Goal: Task Accomplishment & Management: Complete application form

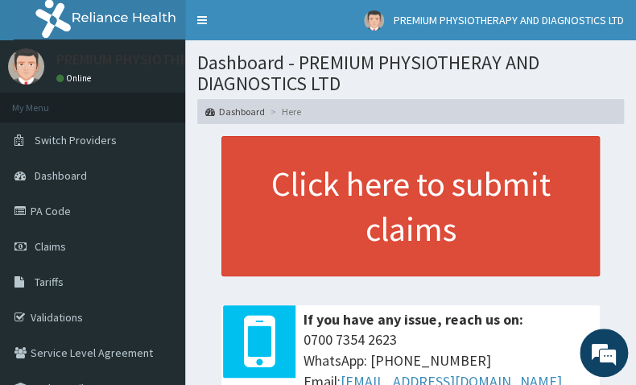
click at [217, 68] on section "Dashboard - PREMIUM PHYSIOTHERAY AND DIAGNOSTICS LTD Dashboard Here" at bounding box center [410, 82] width 451 height 84
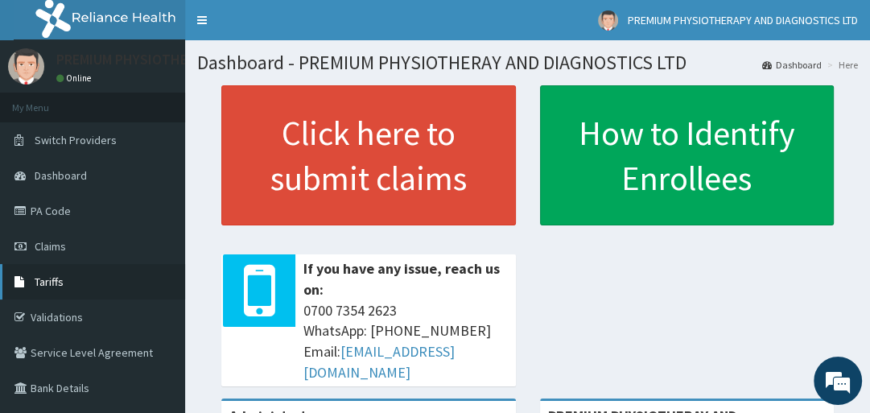
click at [46, 280] on span "Tariffs" at bounding box center [49, 282] width 29 height 14
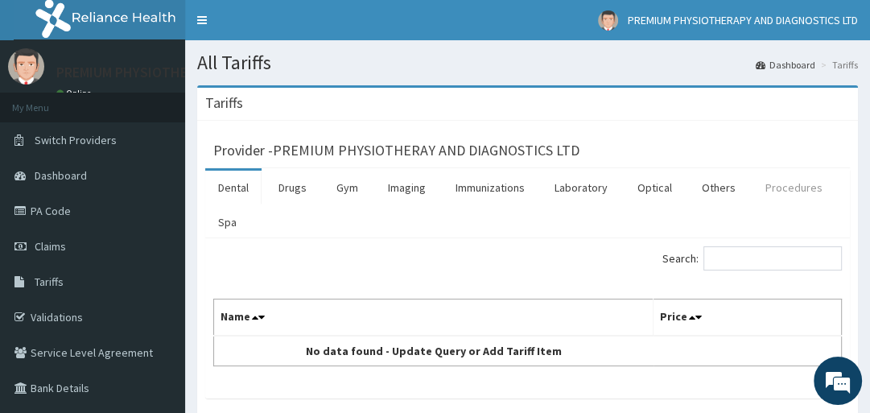
click at [778, 189] on link "Procedures" at bounding box center [794, 188] width 83 height 34
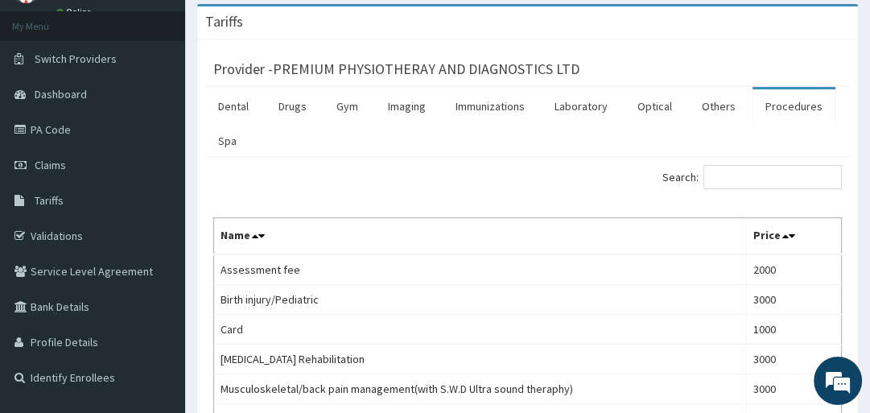
scroll to position [55, 0]
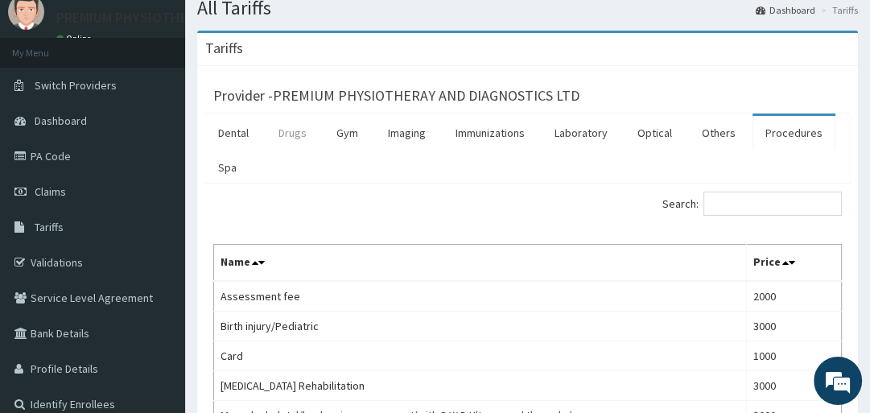
click at [287, 132] on link "Drugs" at bounding box center [293, 133] width 54 height 34
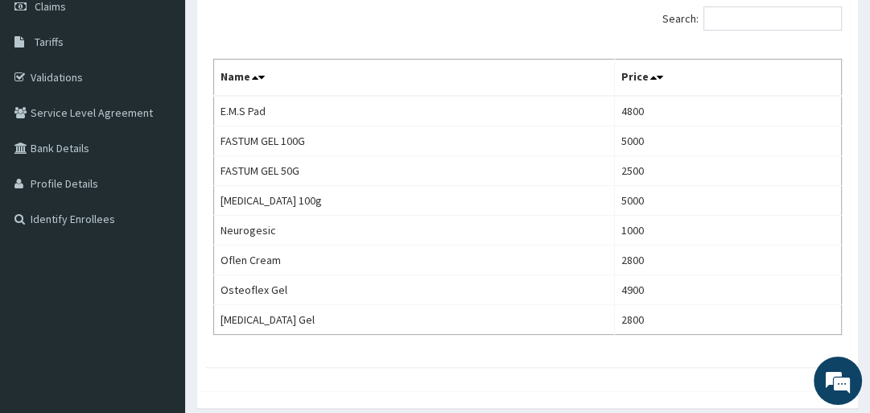
scroll to position [121, 0]
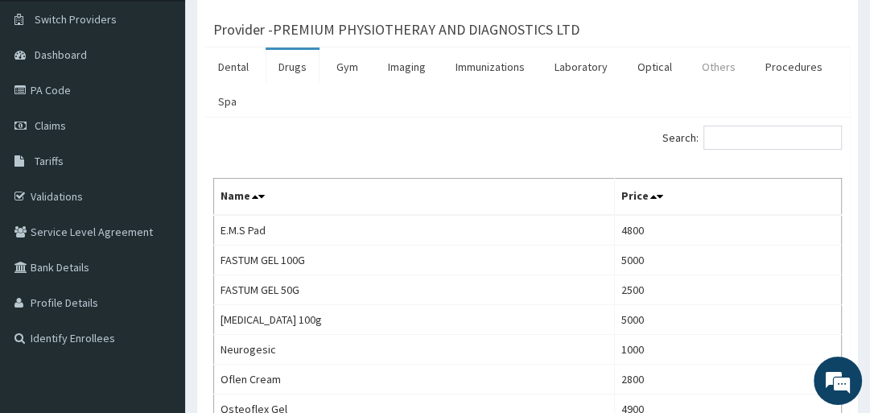
click at [715, 65] on link "Others" at bounding box center [719, 67] width 60 height 34
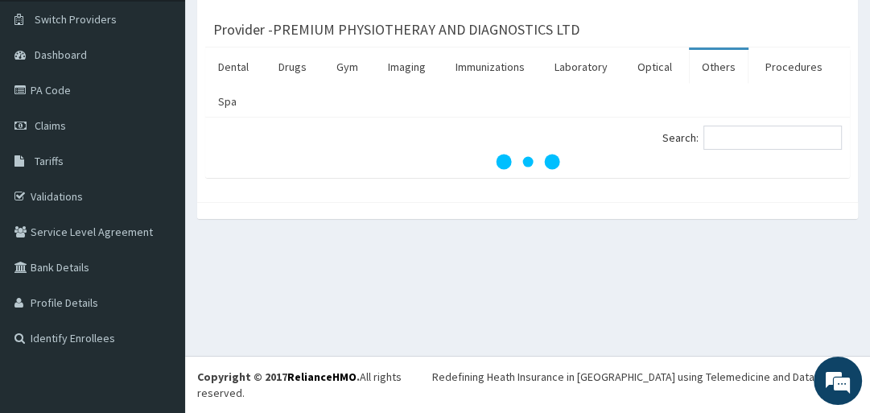
scroll to position [105, 0]
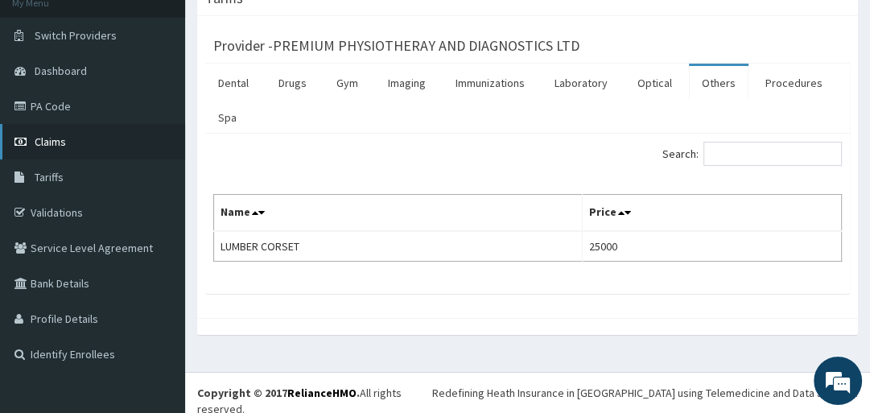
click at [44, 142] on span "Claims" at bounding box center [50, 141] width 31 height 14
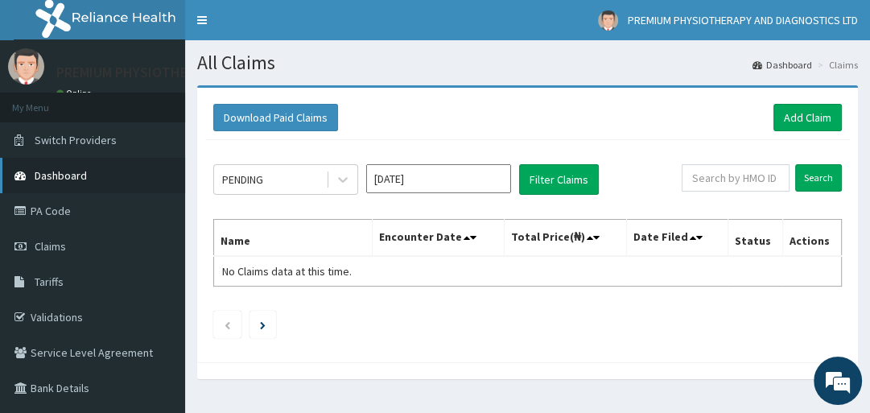
click at [68, 170] on span "Dashboard" at bounding box center [61, 175] width 52 height 14
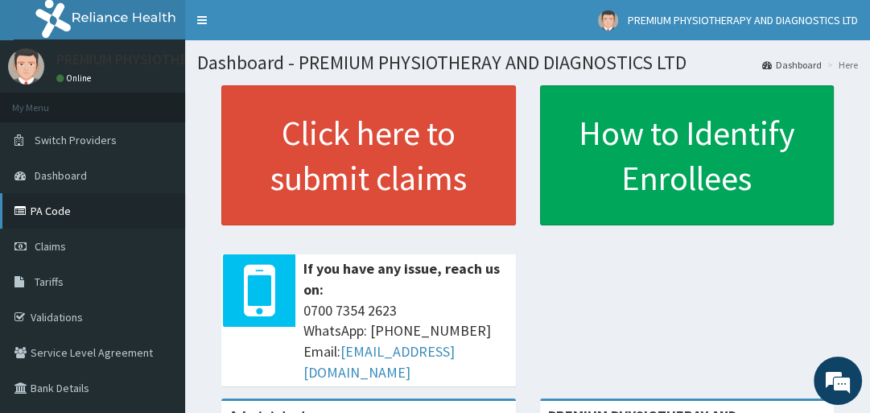
click at [43, 210] on link "PA Code" at bounding box center [92, 210] width 185 height 35
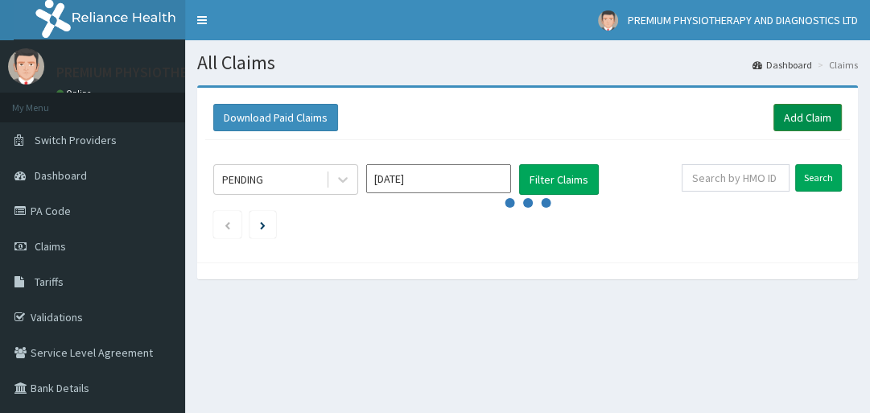
click at [813, 117] on link "Add Claim" at bounding box center [808, 117] width 68 height 27
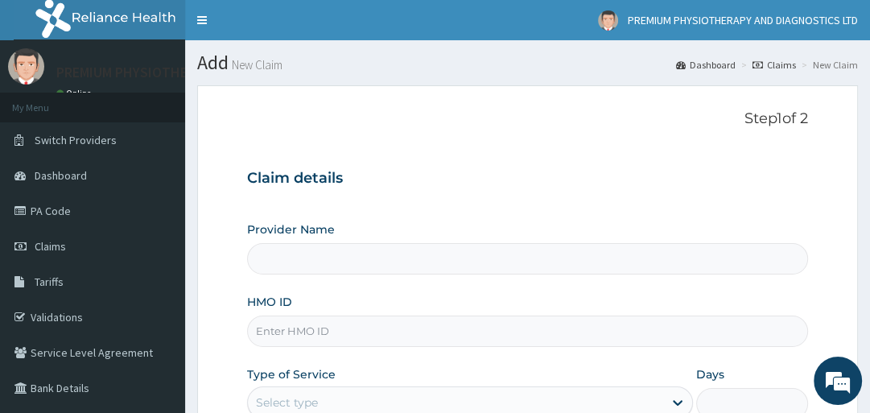
type input "PREMIUM PHYSIOTHERAY AND DIAGNOSTICS LTD"
click at [262, 333] on input "HMO ID" at bounding box center [527, 331] width 560 height 31
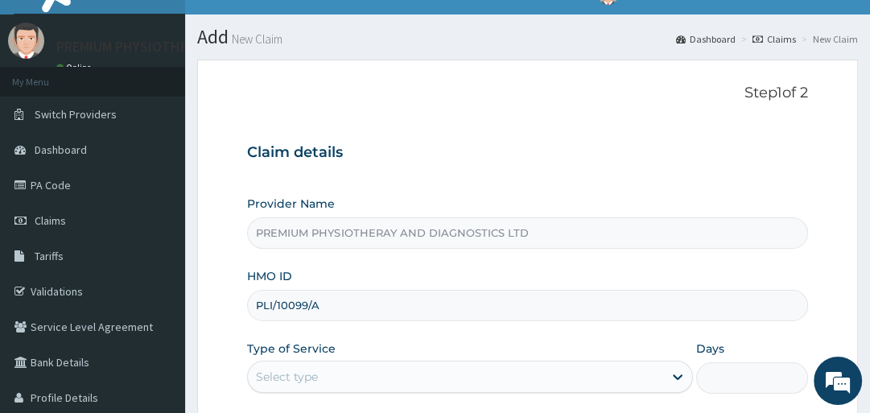
scroll to position [43, 0]
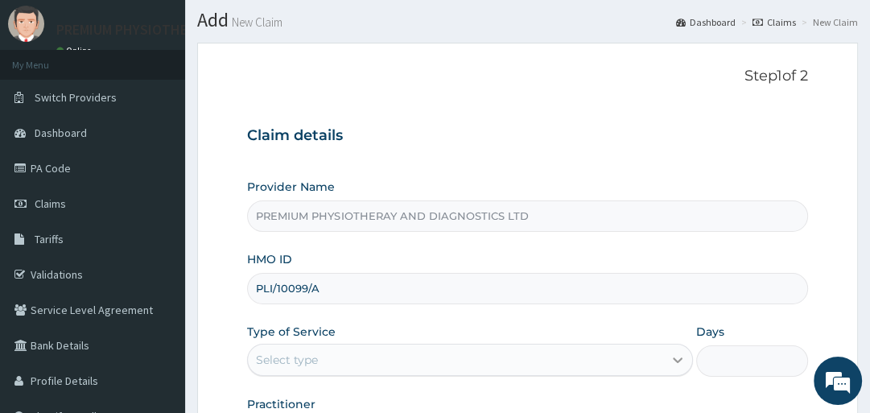
type input "PLI/10099/A"
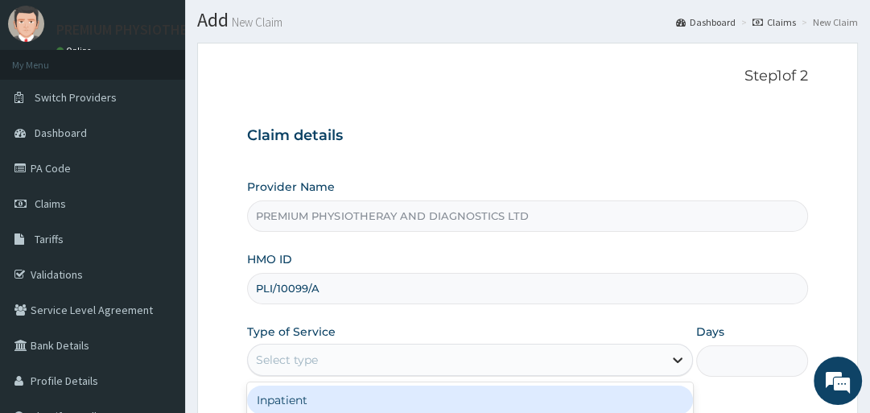
click at [679, 357] on icon at bounding box center [678, 360] width 16 height 16
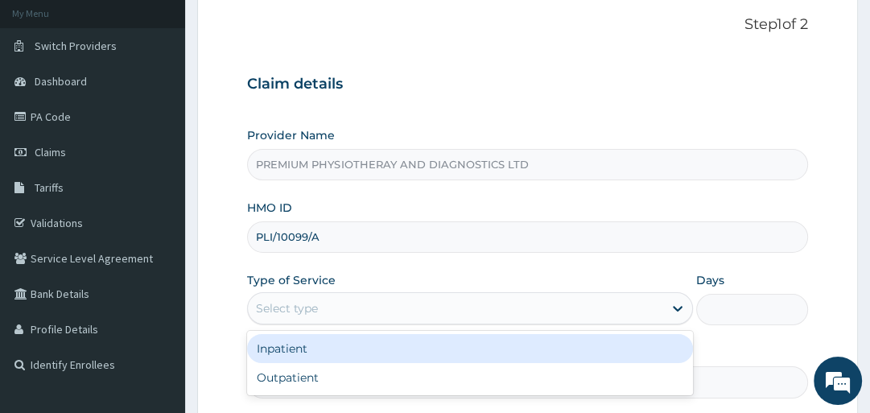
scroll to position [111, 0]
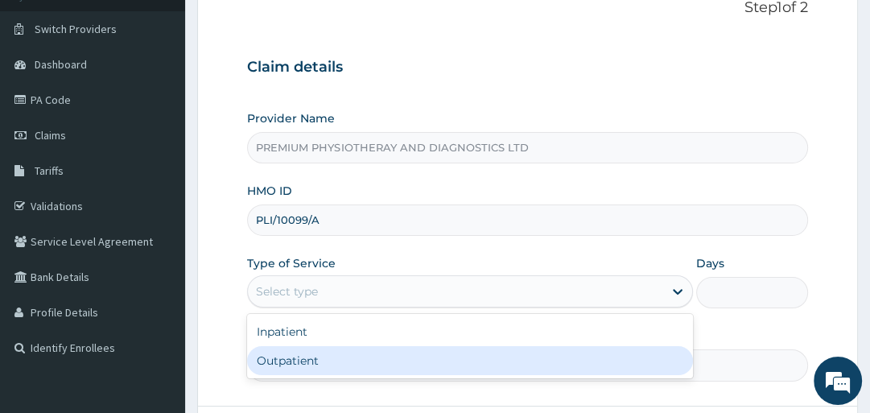
click at [266, 357] on div "Outpatient" at bounding box center [470, 360] width 446 height 29
type input "1"
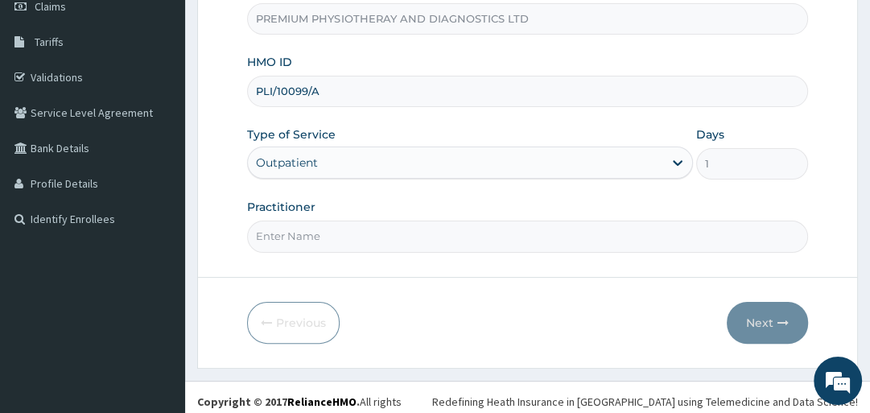
scroll to position [246, 0]
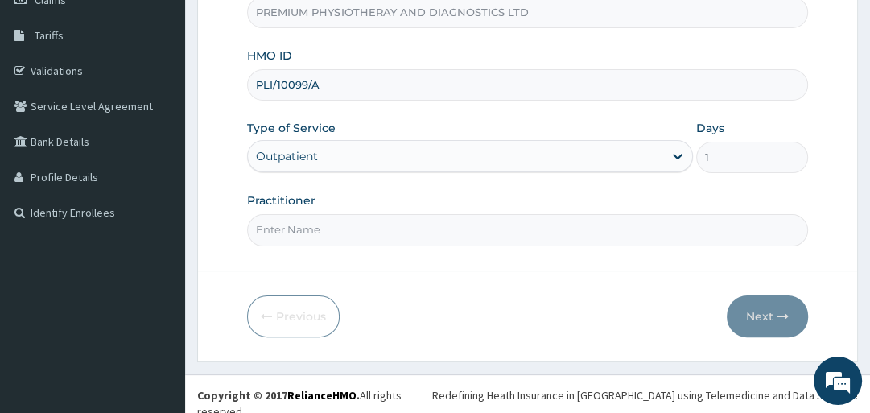
click at [287, 229] on input "Practitioner" at bounding box center [527, 229] width 560 height 31
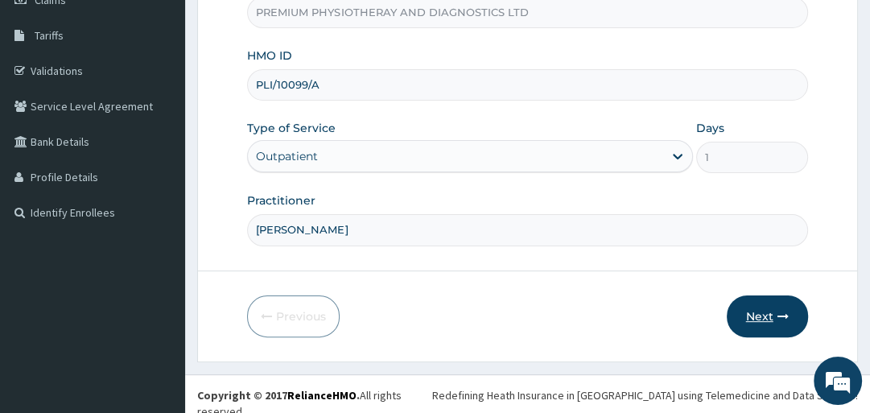
type input "DR HENRY"
click at [786, 316] on icon "button" at bounding box center [783, 316] width 11 height 11
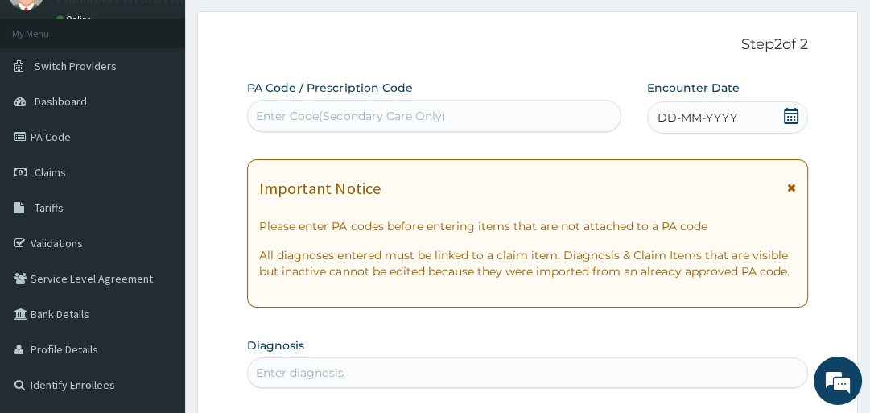
scroll to position [23, 0]
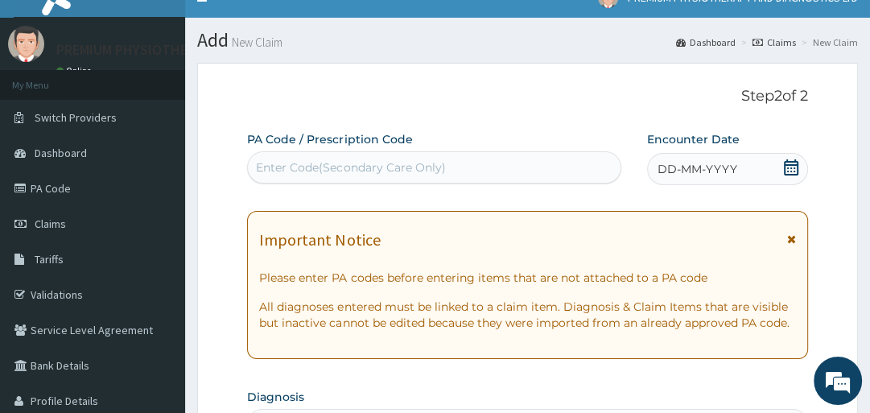
click at [276, 167] on div "Enter Code(Secondary Care Only)" at bounding box center [350, 167] width 189 height 16
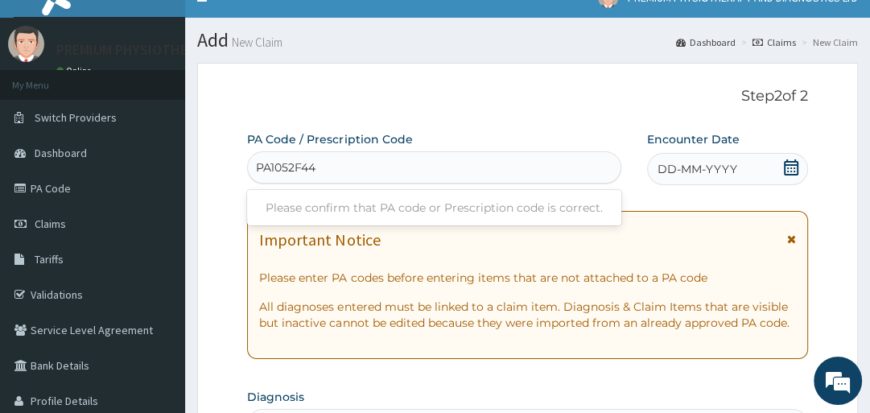
type input "PA1052F44"
click at [793, 235] on div "Important Notice Please enter PA codes before entering items that are not attac…" at bounding box center [527, 285] width 560 height 148
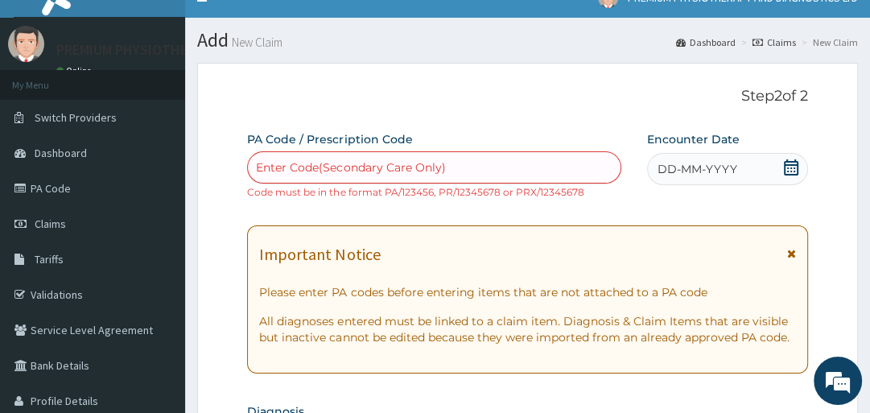
click at [262, 164] on div "Enter Code(Secondary Care Only)" at bounding box center [350, 167] width 189 height 16
click at [787, 251] on icon at bounding box center [791, 253] width 9 height 11
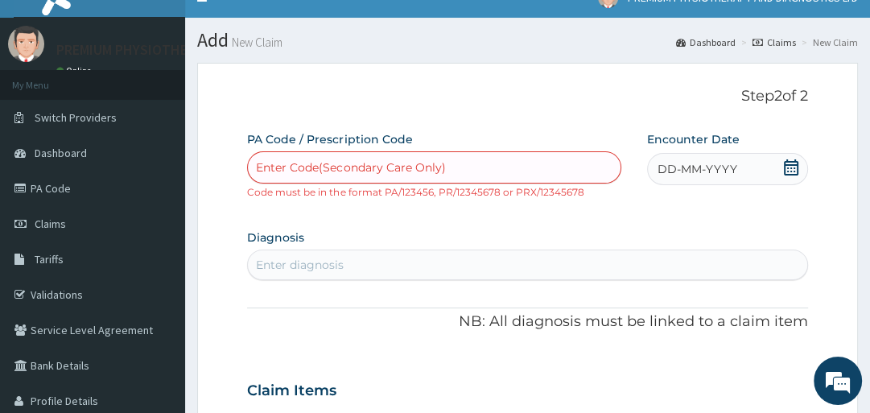
click at [262, 164] on div "Enter Code(Secondary Care Only)" at bounding box center [350, 167] width 189 height 16
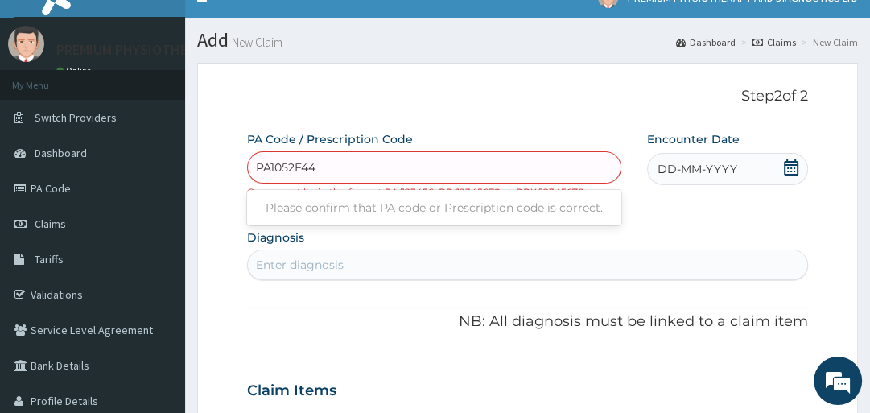
type input "PA1052F44"
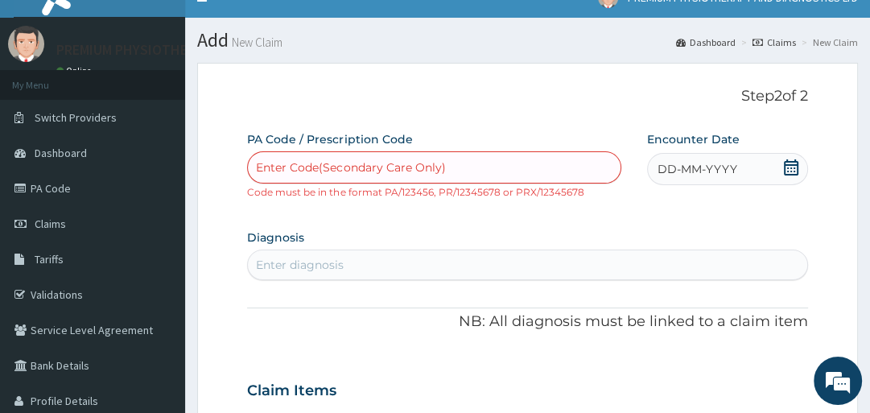
click at [277, 264] on div "Enter diagnosis" at bounding box center [300, 265] width 88 height 16
click at [64, 188] on link "PA Code" at bounding box center [92, 188] width 185 height 35
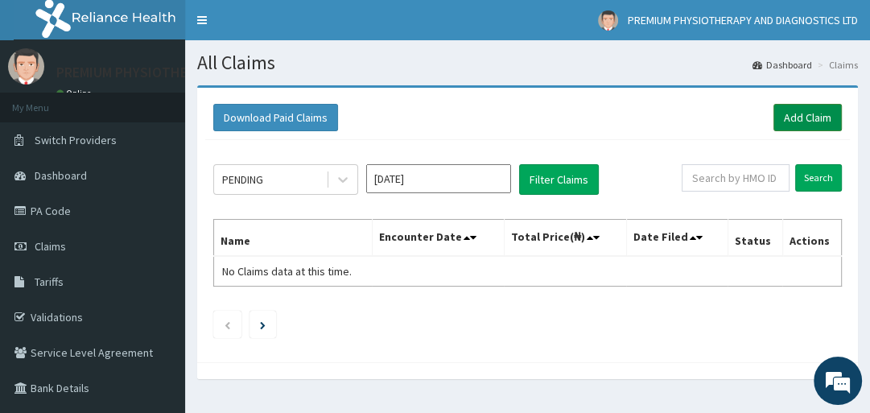
click at [802, 118] on link "Add Claim" at bounding box center [808, 117] width 68 height 27
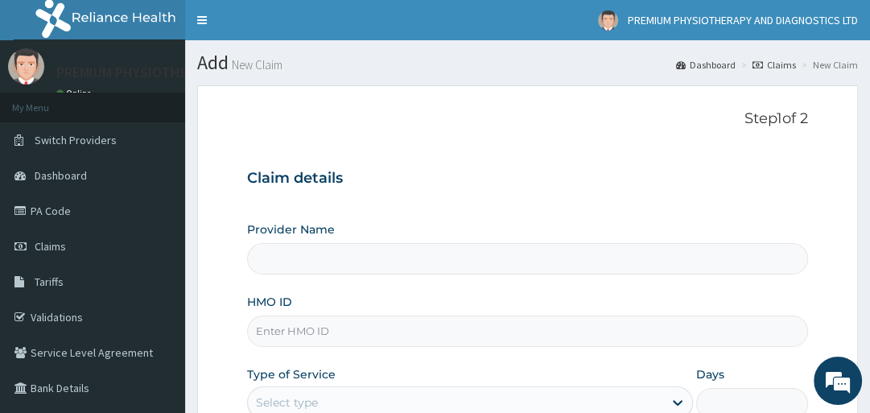
type input "PREMIUM PHYSIOTHERAY AND DIAGNOSTICS LTD"
click at [269, 328] on input "HMO ID" at bounding box center [527, 331] width 560 height 31
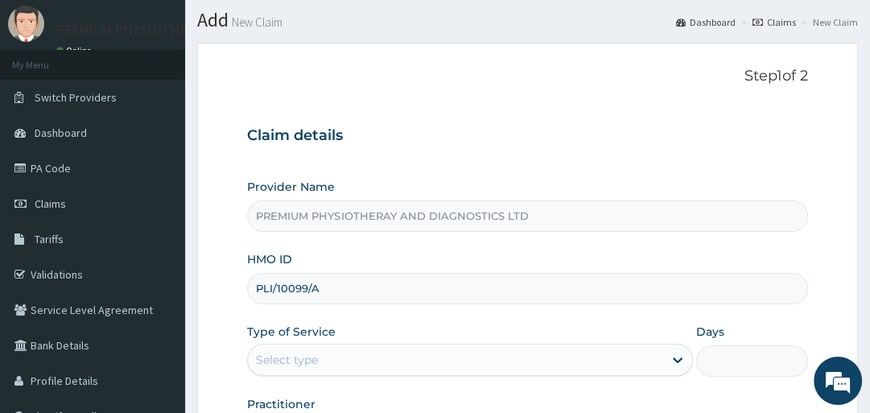
scroll to position [52, 0]
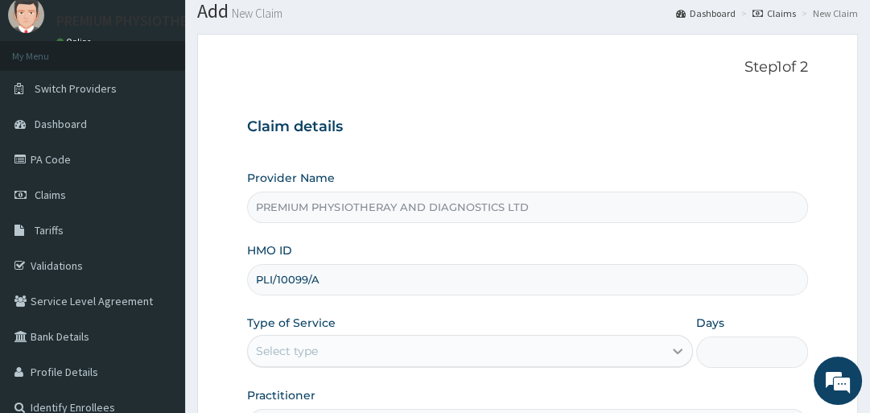
type input "PLI/10099/A"
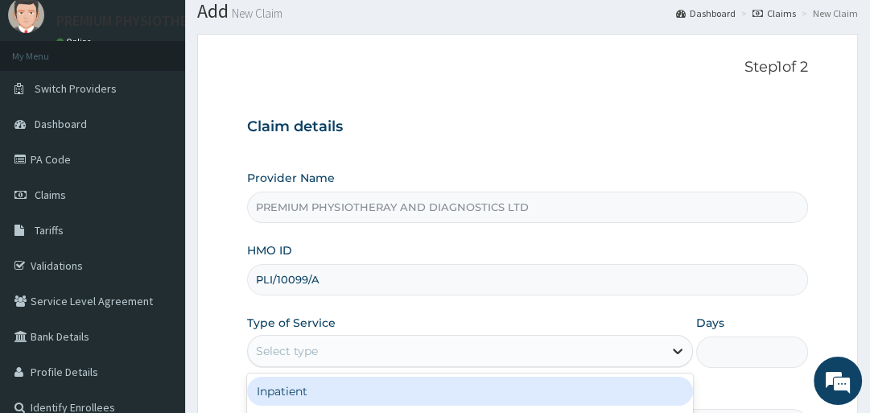
click at [676, 355] on icon at bounding box center [678, 351] width 16 height 16
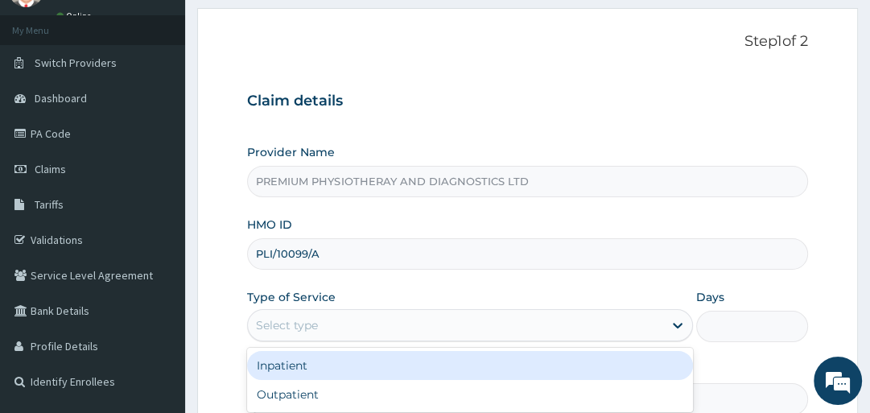
scroll to position [94, 0]
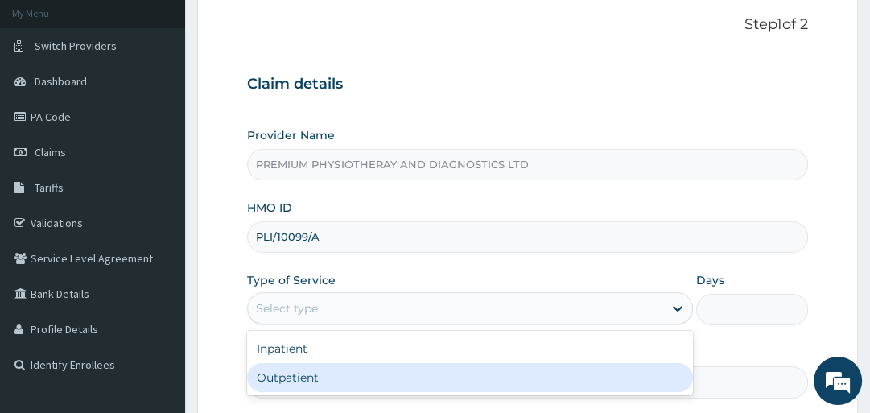
click at [464, 377] on div "Outpatient" at bounding box center [470, 377] width 446 height 29
type input "1"
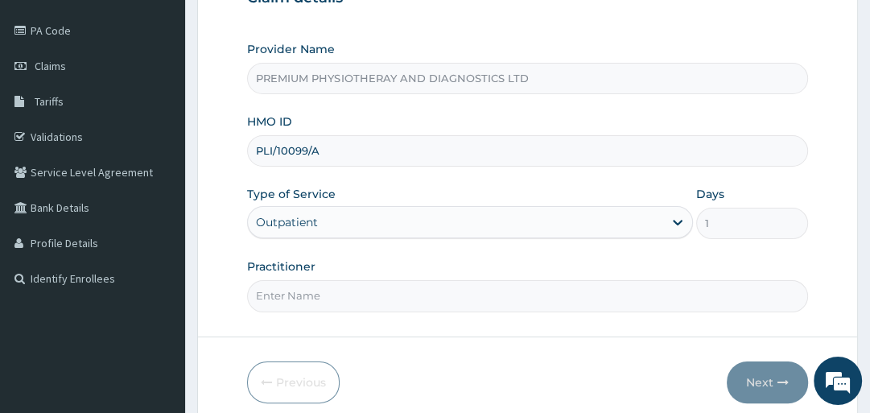
scroll to position [197, 0]
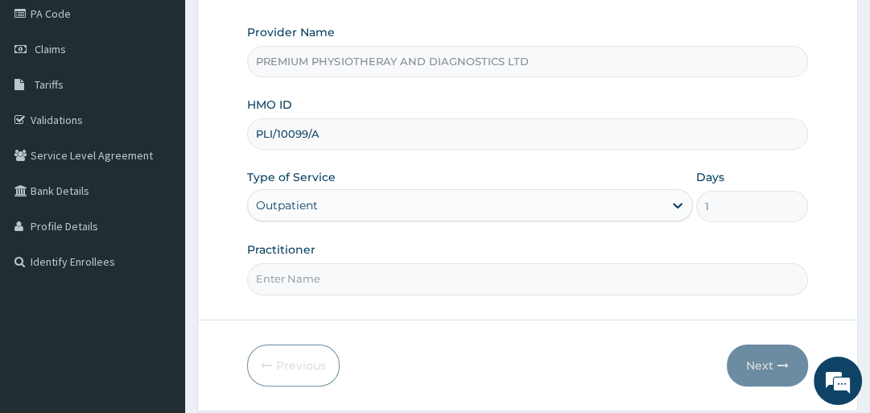
click at [262, 283] on input "Practitioner" at bounding box center [527, 278] width 560 height 31
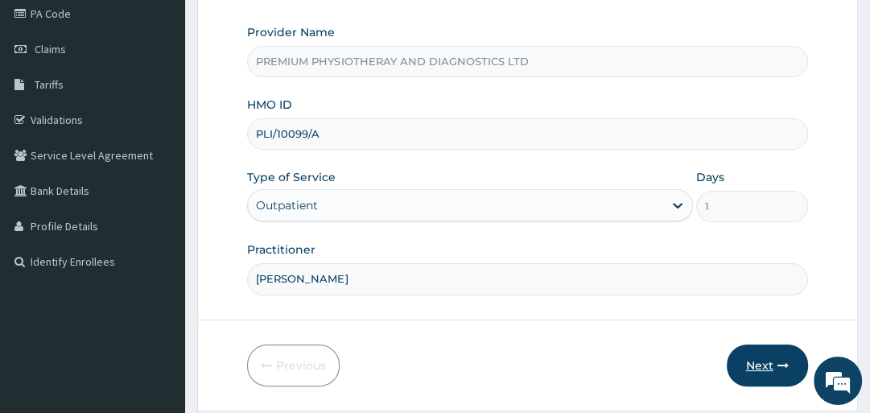
type input "HENRY"
click at [783, 356] on button "Next" at bounding box center [767, 366] width 81 height 42
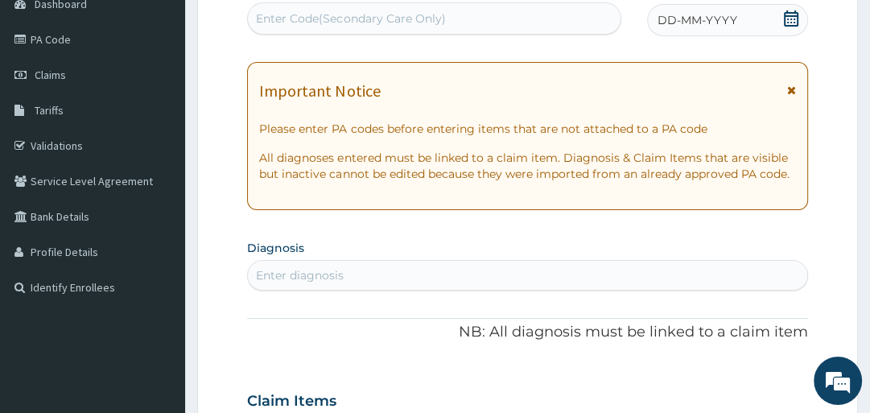
scroll to position [146, 0]
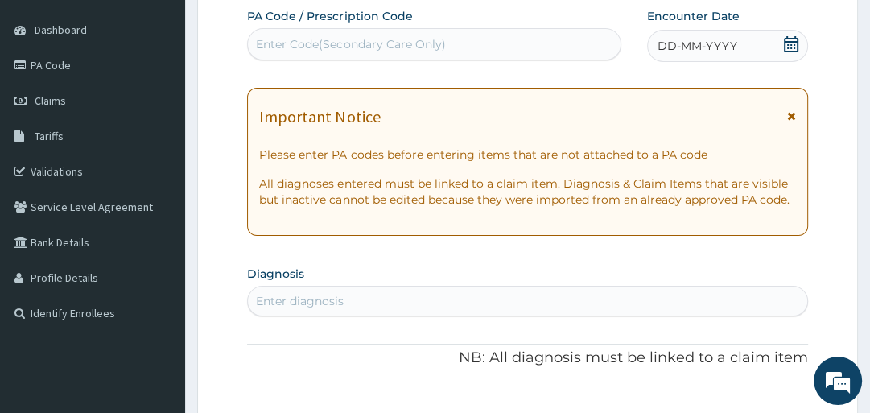
click at [281, 39] on div "Enter Code(Secondary Care Only)" at bounding box center [350, 44] width 189 height 16
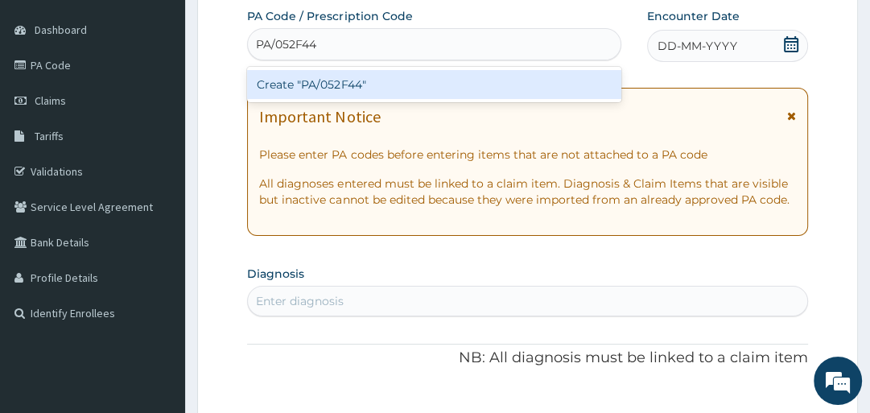
type input "PA/052F44"
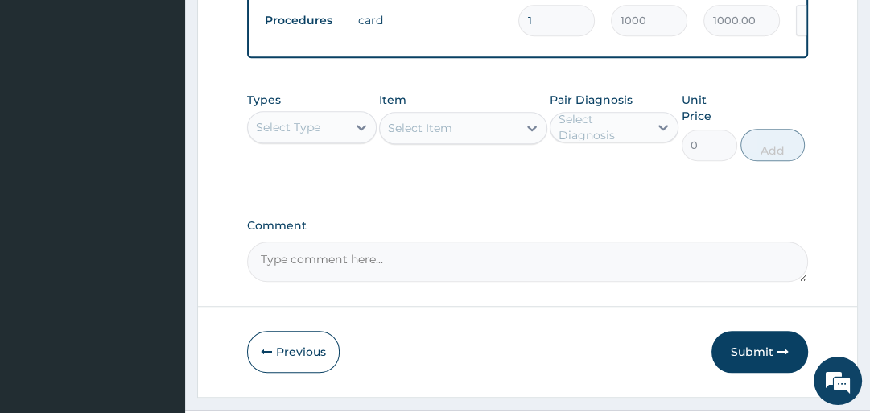
scroll to position [867, 0]
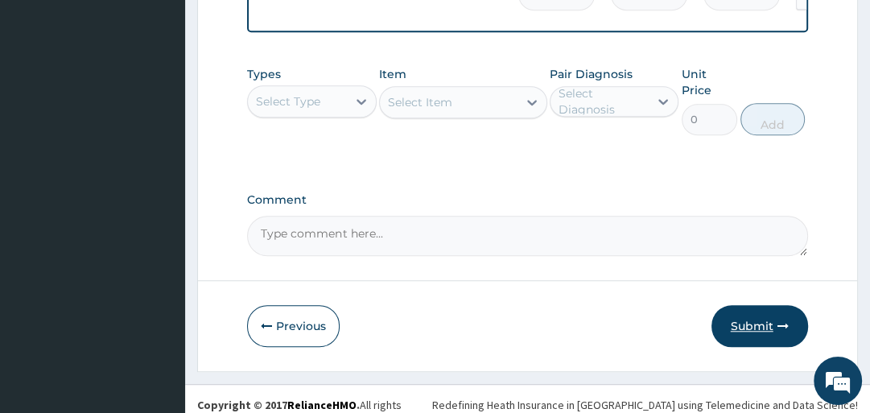
click at [764, 328] on button "Submit" at bounding box center [760, 326] width 97 height 42
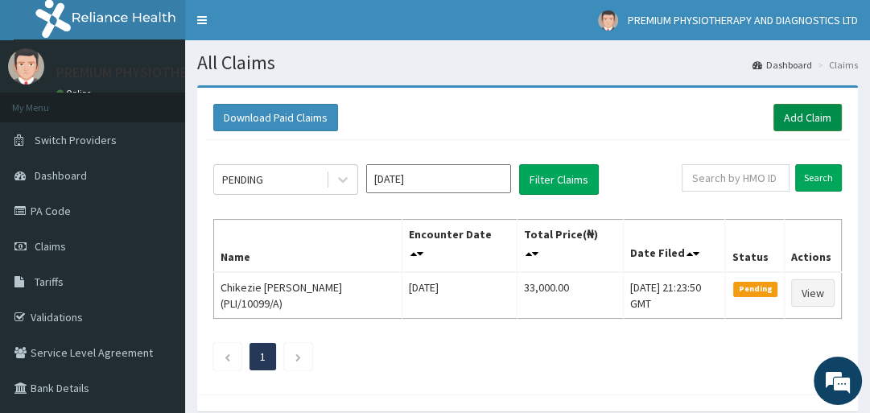
click at [802, 119] on link "Add Claim" at bounding box center [808, 117] width 68 height 27
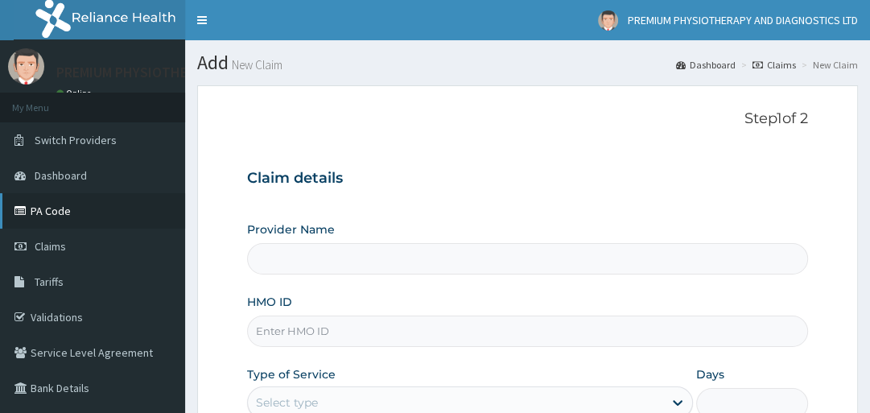
click at [26, 218] on link "PA Code" at bounding box center [92, 210] width 185 height 35
click at [43, 206] on link "PA Code" at bounding box center [92, 210] width 185 height 35
type input "PREMIUM PHYSIOTHERAY AND DIAGNOSTICS LTD"
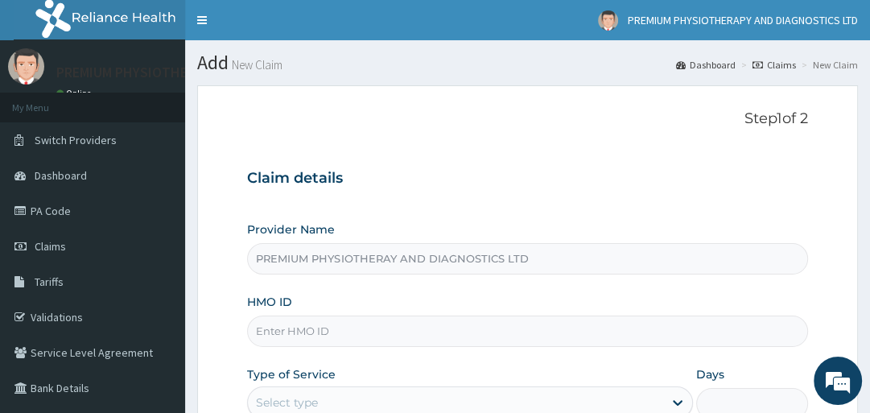
click at [268, 333] on input "HMO ID" at bounding box center [527, 331] width 560 height 31
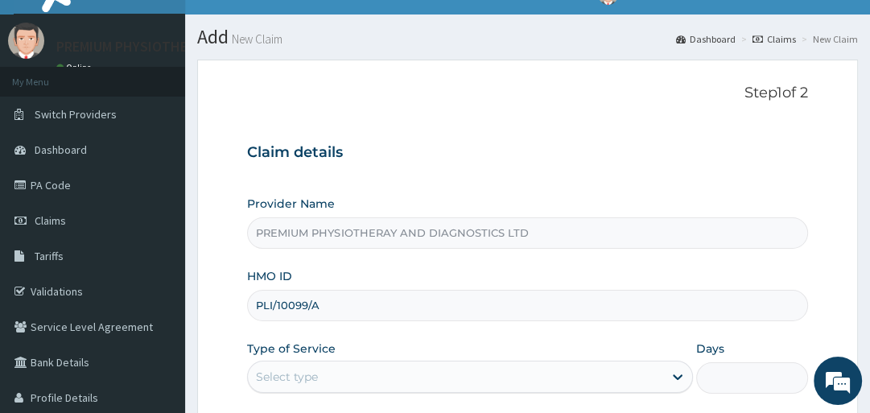
scroll to position [77, 0]
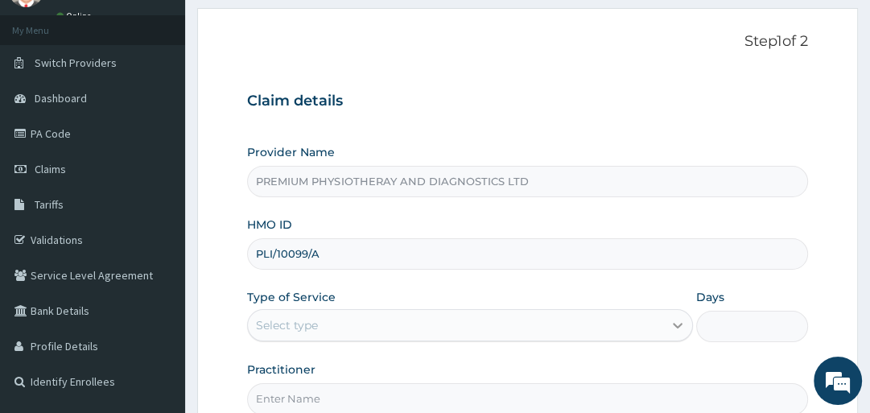
type input "PLI/10099/A"
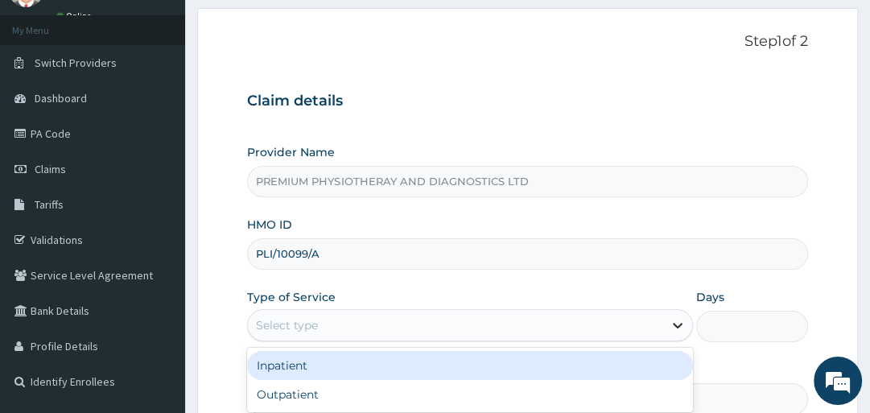
click at [674, 327] on icon at bounding box center [678, 325] width 16 height 16
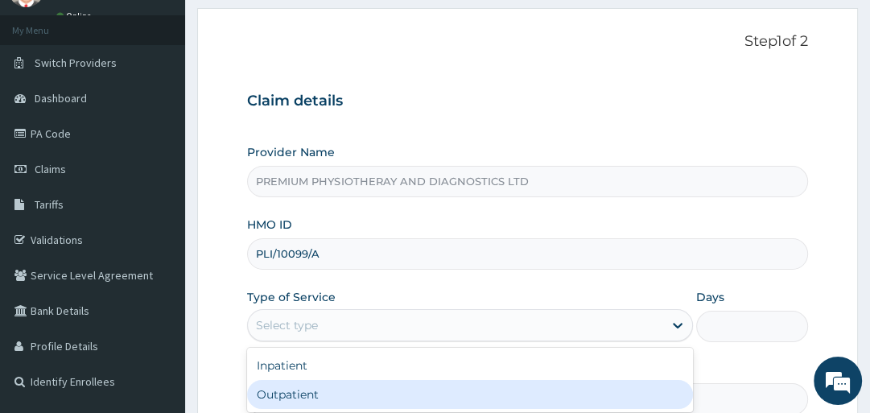
click at [451, 382] on div "Outpatient" at bounding box center [470, 394] width 446 height 29
type input "1"
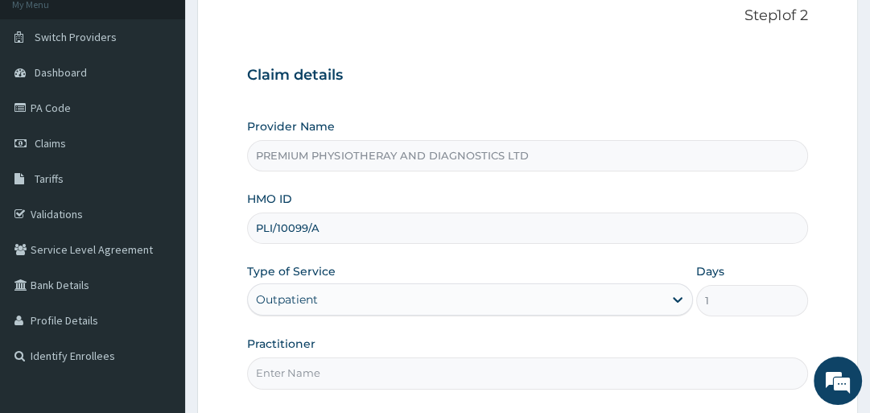
scroll to position [180, 0]
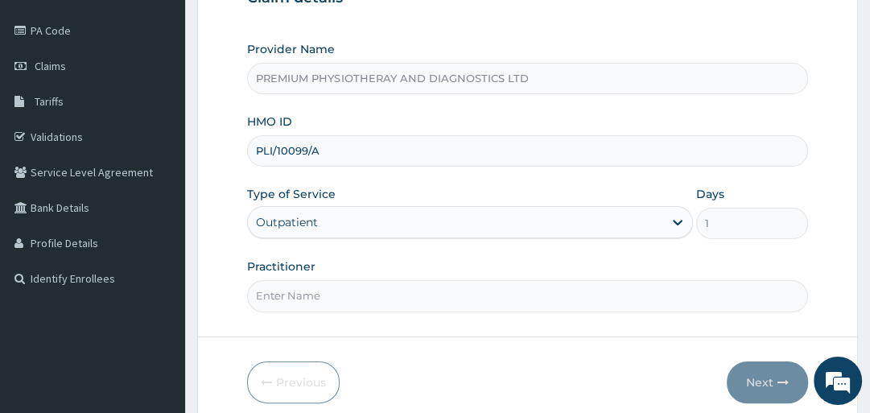
click at [271, 300] on input "Practitioner" at bounding box center [527, 295] width 560 height 31
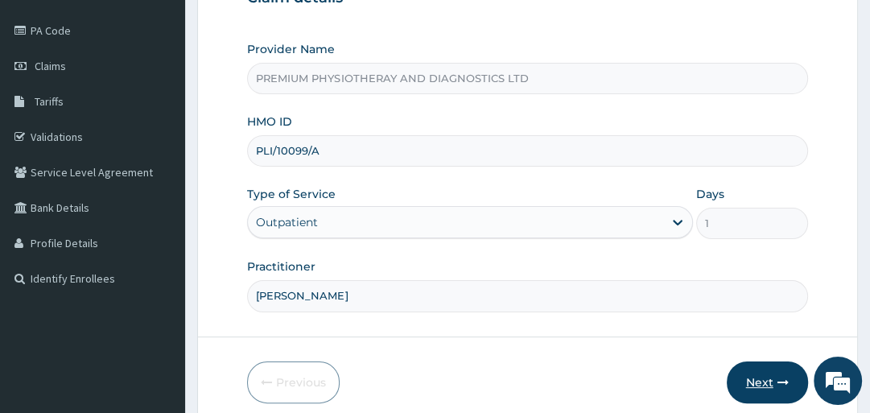
type input "[PERSON_NAME]"
click at [775, 375] on button "Next" at bounding box center [767, 383] width 81 height 42
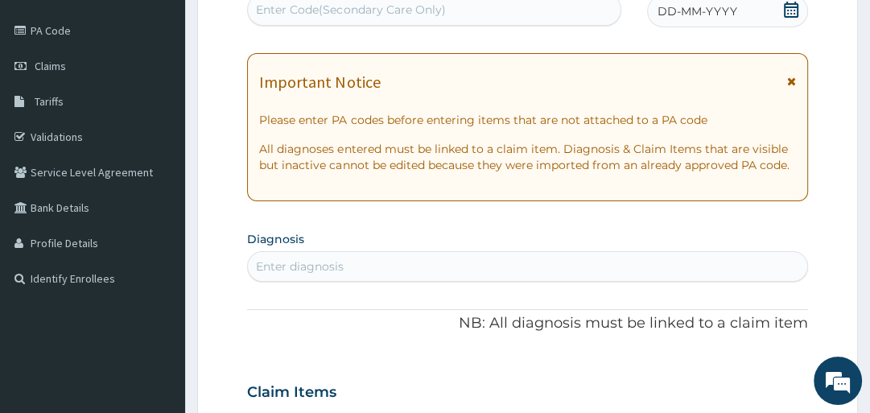
click at [286, 10] on div "Enter Code(Secondary Care Only)" at bounding box center [350, 10] width 189 height 16
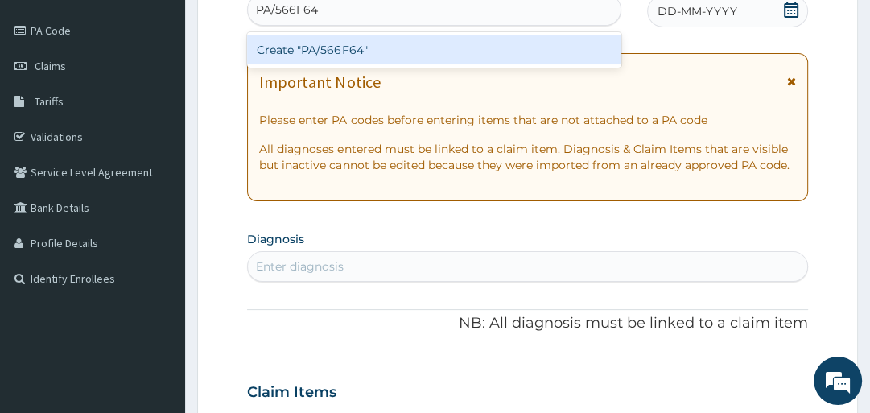
type input "PA/566F64"
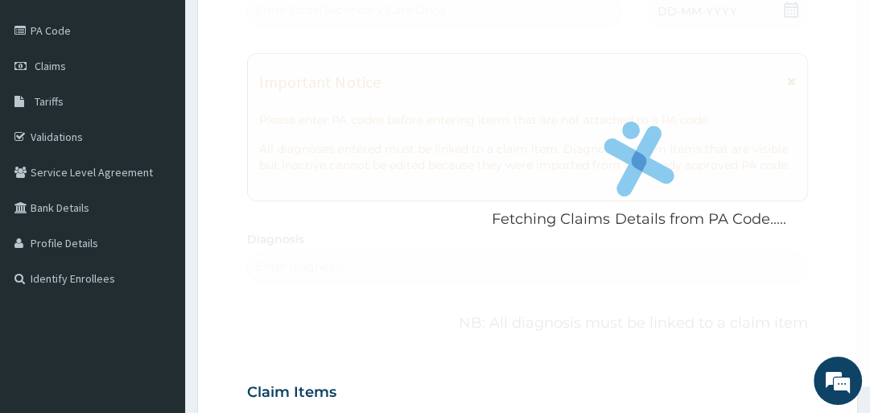
click at [276, 268] on div "Fetching Claims Details from PA Code..... PA Code / Prescription Code Enter Cod…" at bounding box center [527, 397] width 560 height 849
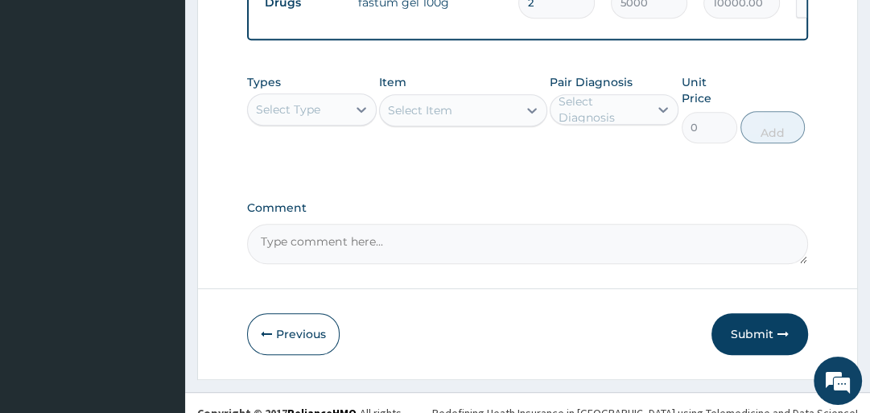
scroll to position [695, 0]
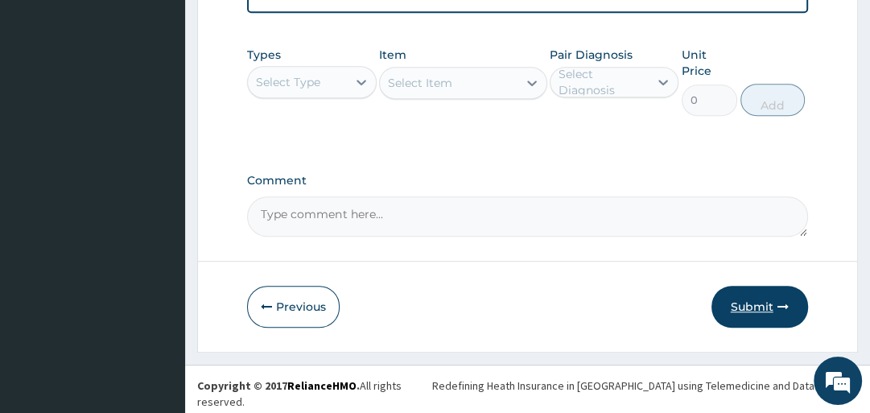
click at [746, 319] on button "Submit" at bounding box center [760, 307] width 97 height 42
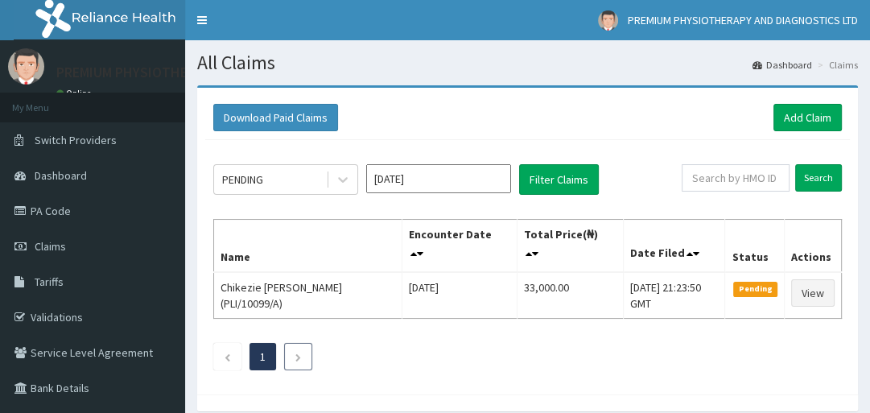
click at [296, 349] on link "Next page" at bounding box center [298, 356] width 7 height 14
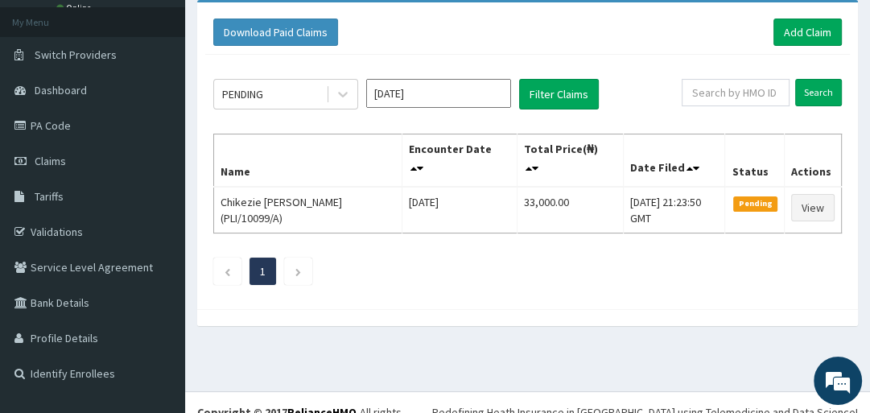
scroll to position [105, 0]
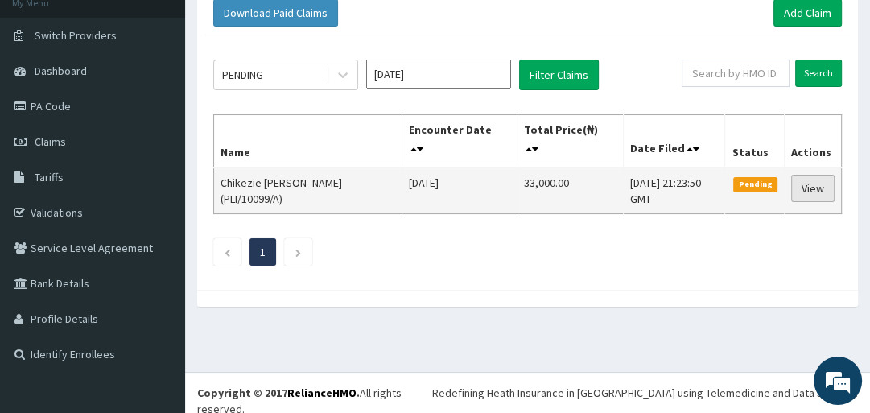
click at [818, 187] on link "View" at bounding box center [812, 188] width 43 height 27
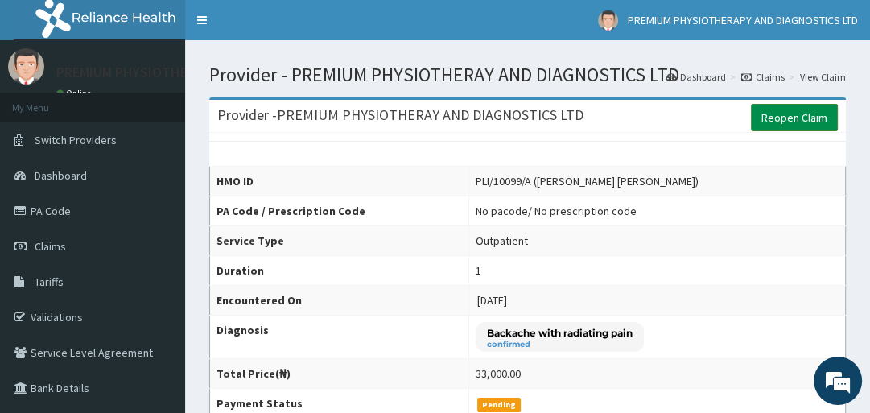
click at [786, 118] on link "Reopen Claim" at bounding box center [794, 117] width 87 height 27
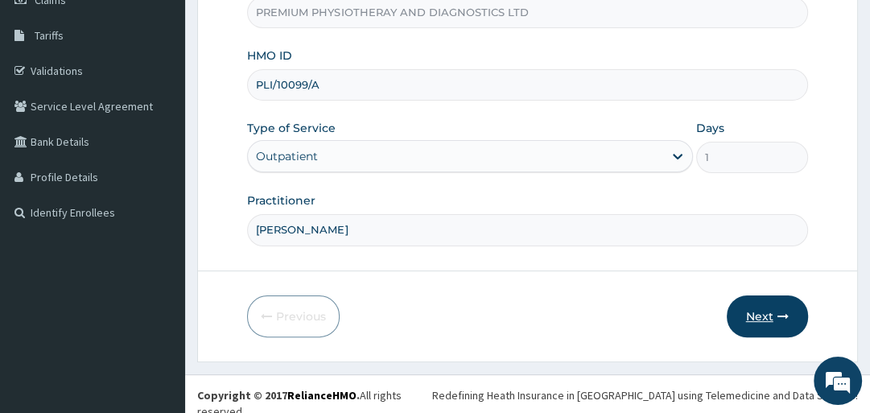
click at [786, 311] on icon "button" at bounding box center [783, 316] width 11 height 11
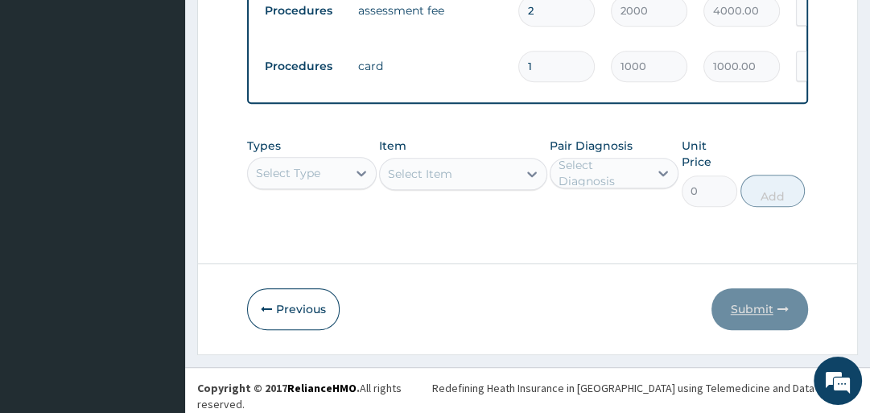
scroll to position [797, 0]
